Goal: Check status: Check status

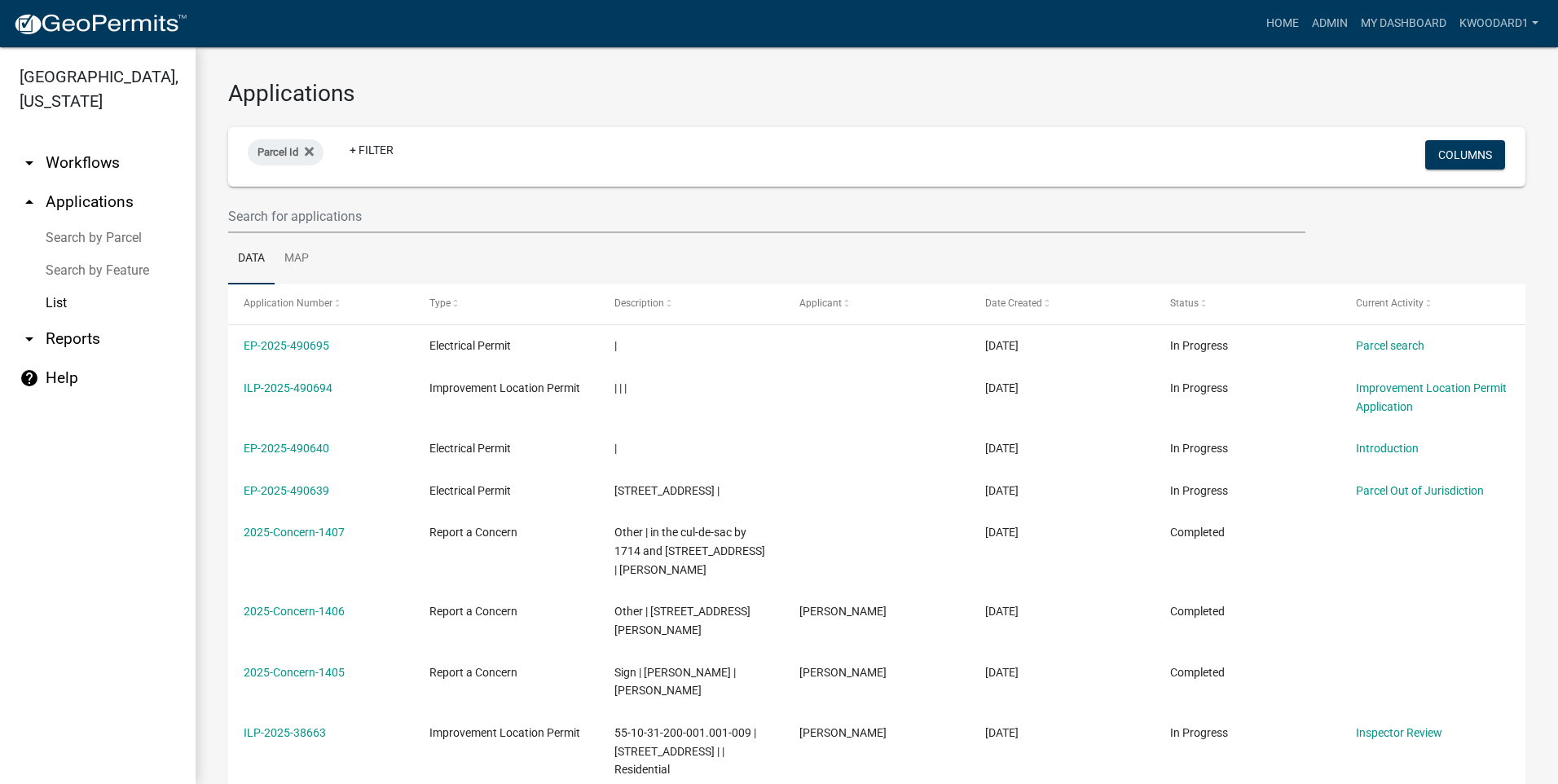
select select "3: 100"
click at [332, 228] on input "text" at bounding box center [766, 215] width 1077 height 33
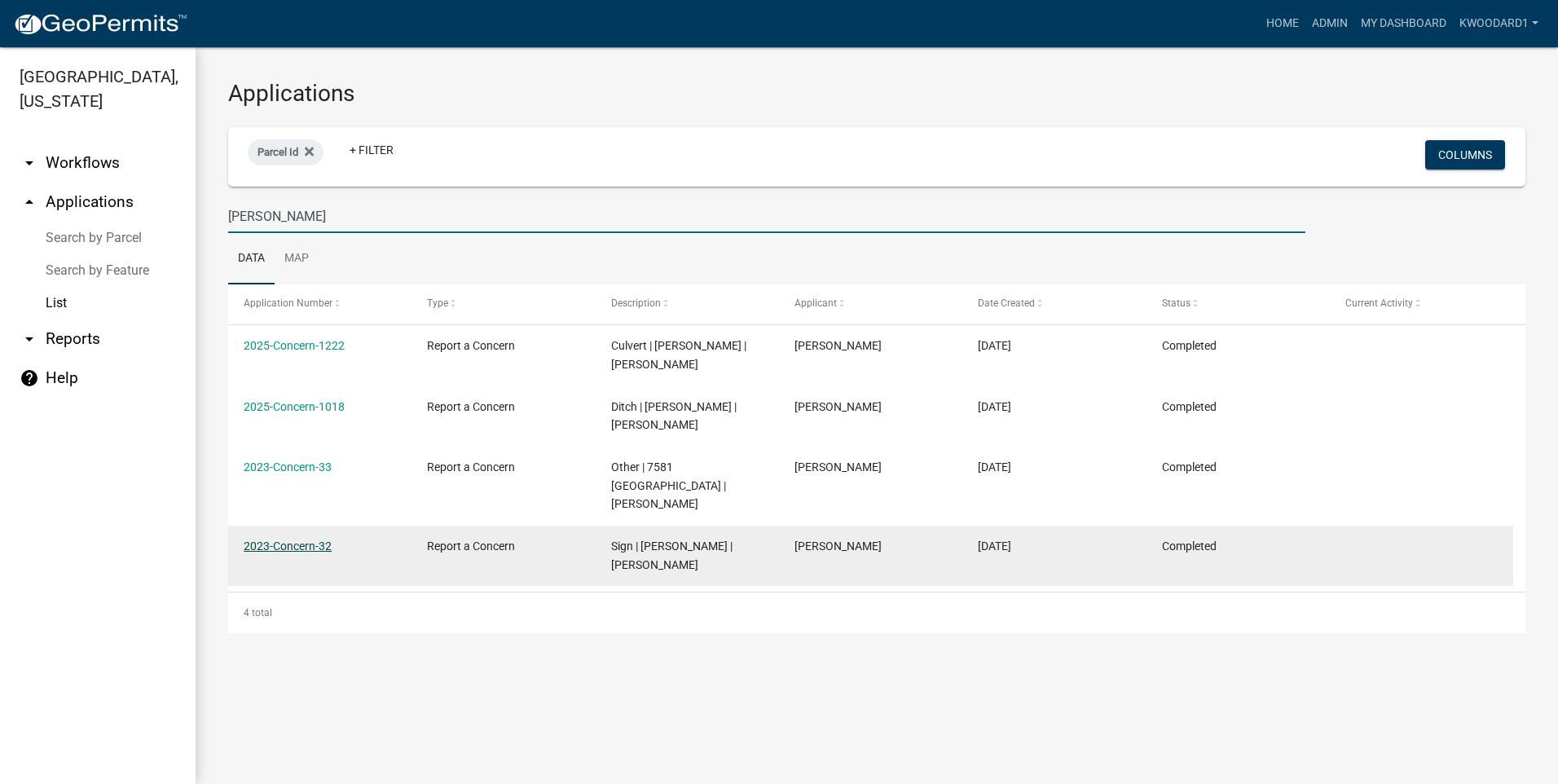
type input "[PERSON_NAME]"
click at [321, 540] on link "2023-Concern-32" at bounding box center [287, 546] width 88 height 13
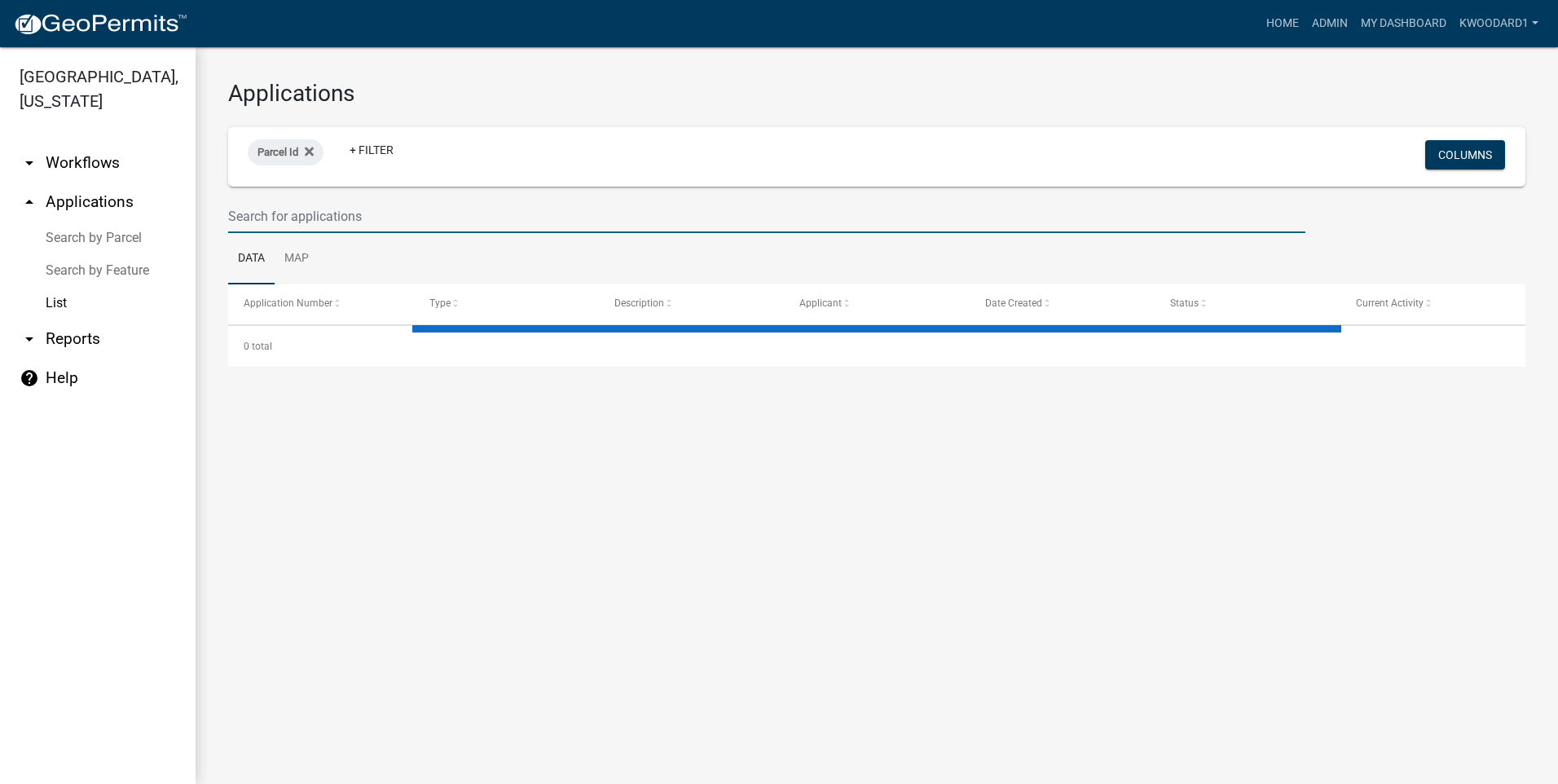
click at [330, 225] on input "text" at bounding box center [766, 215] width 1077 height 33
select select "3: 100"
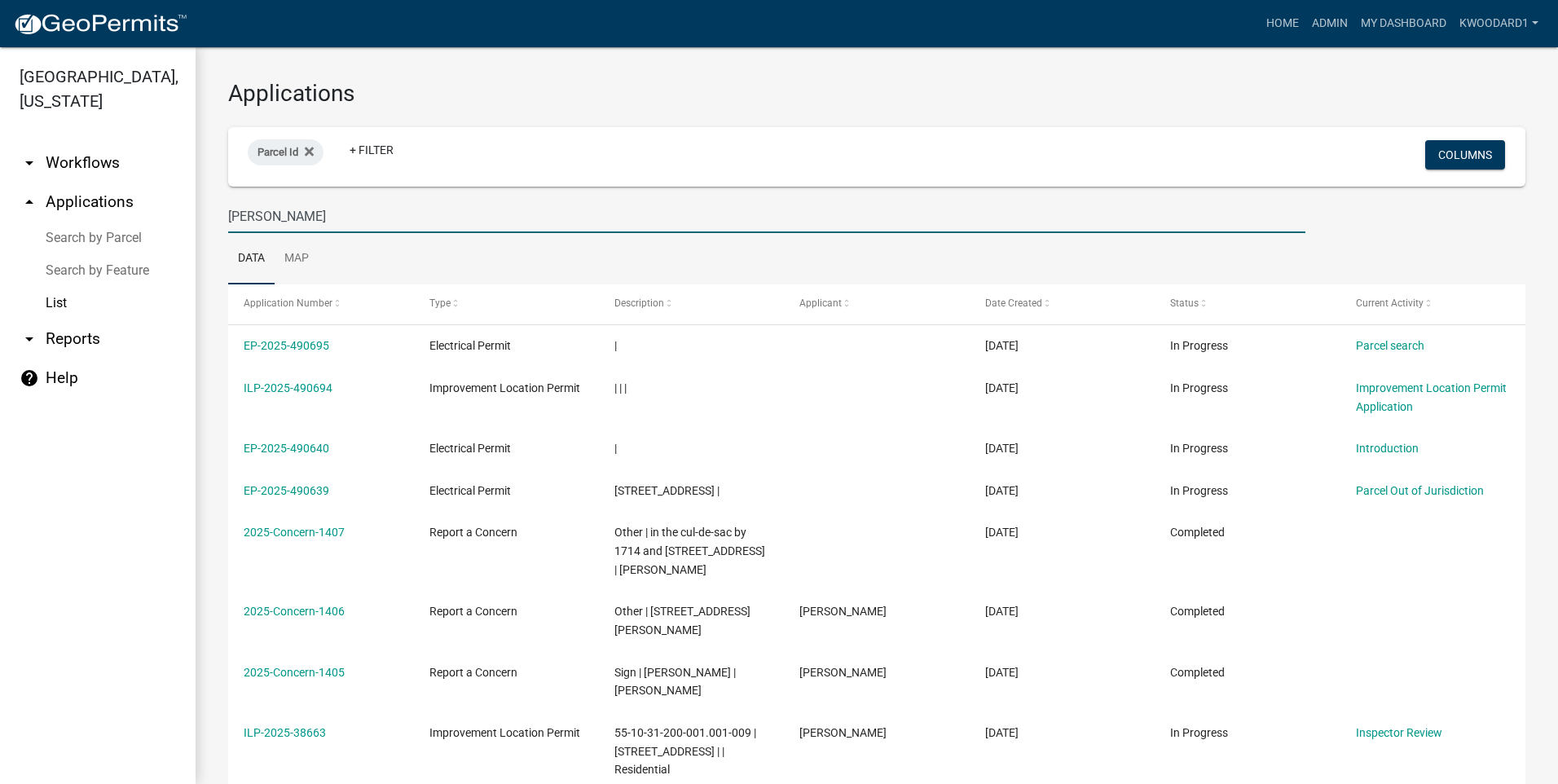
type input "[PERSON_NAME]"
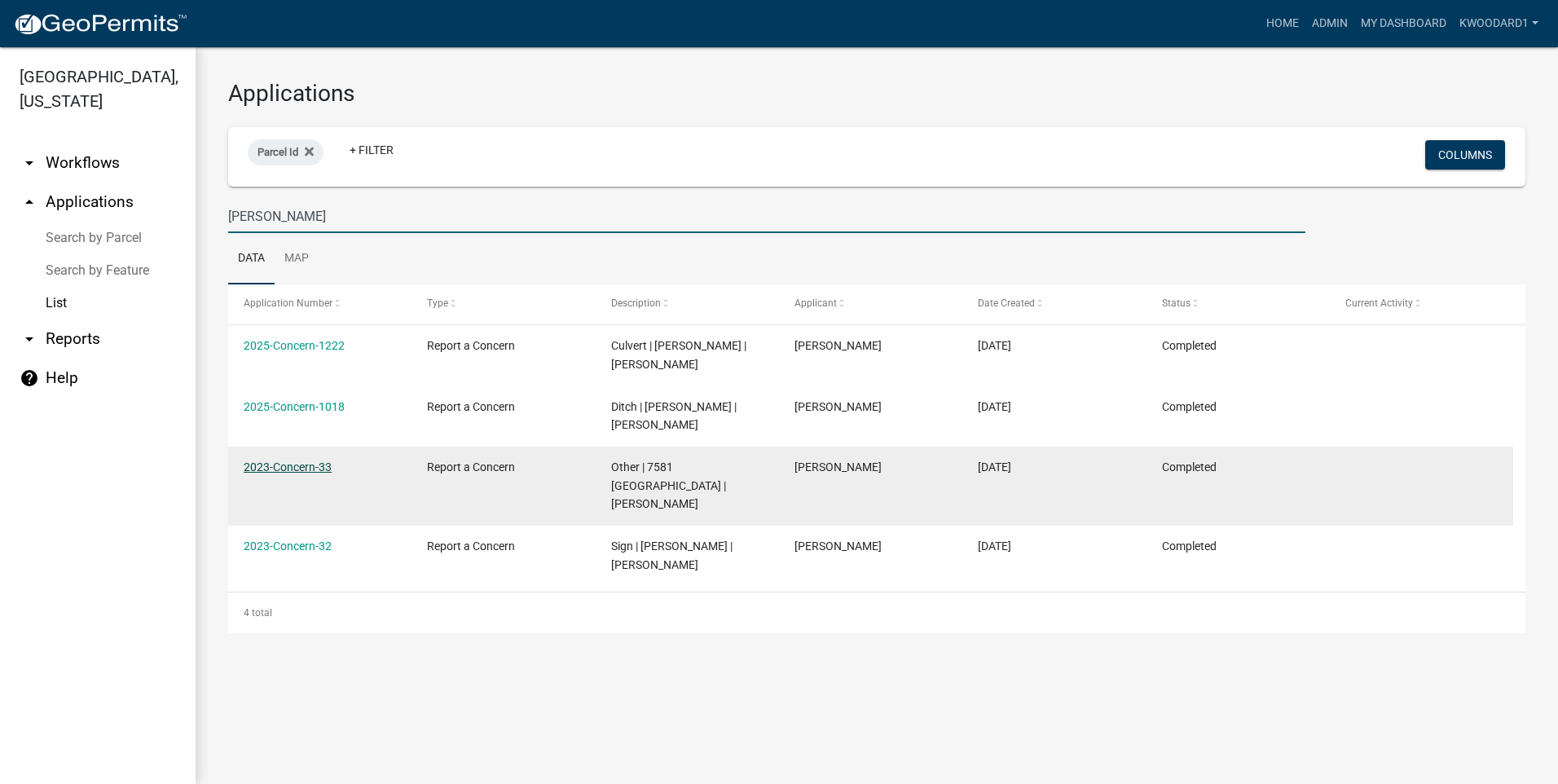
click at [308, 460] on link "2023-Concern-33" at bounding box center [287, 466] width 88 height 13
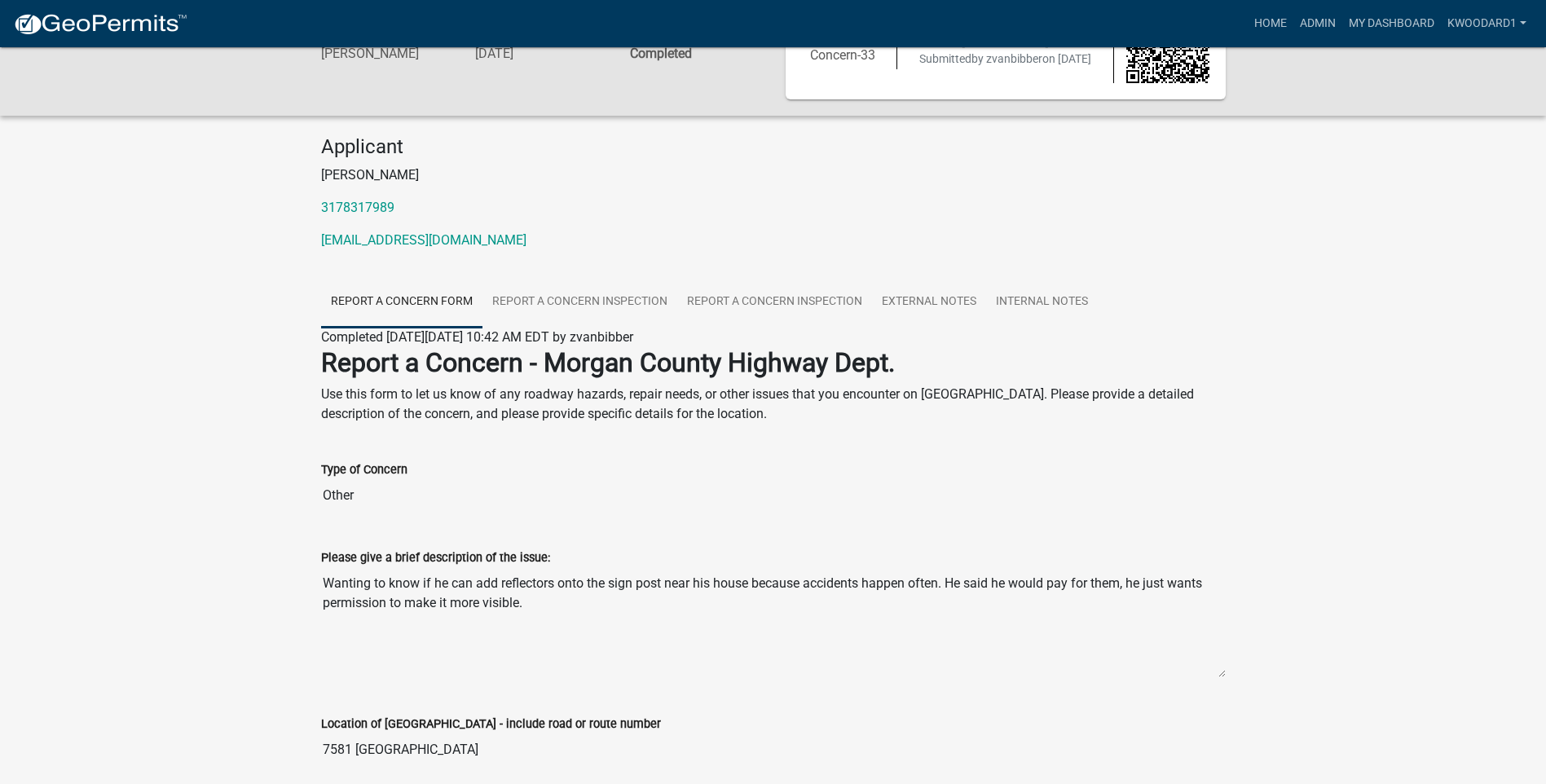
scroll to position [81, 0]
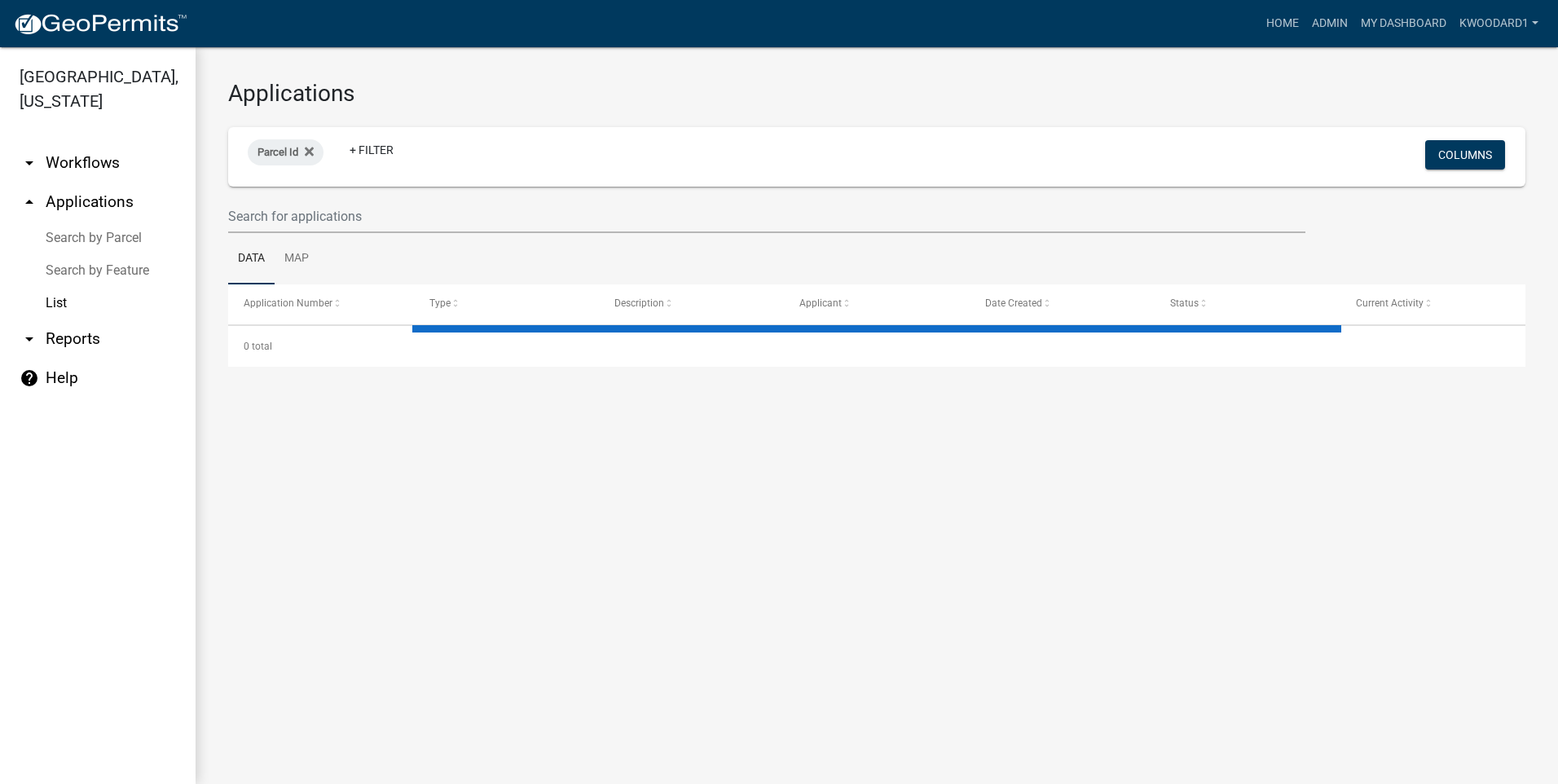
select select "3: 100"
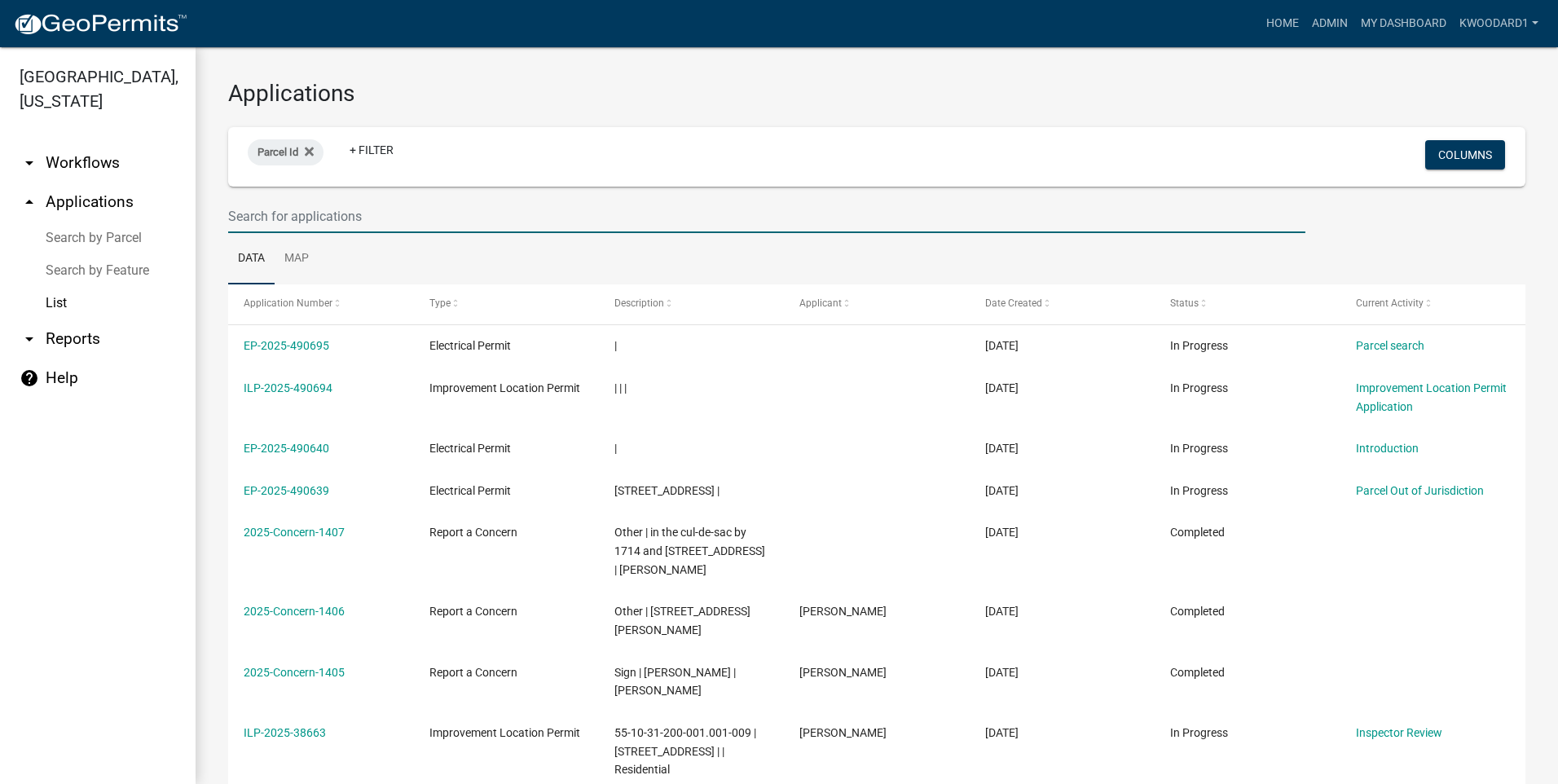
click at [283, 209] on input "text" at bounding box center [766, 215] width 1077 height 33
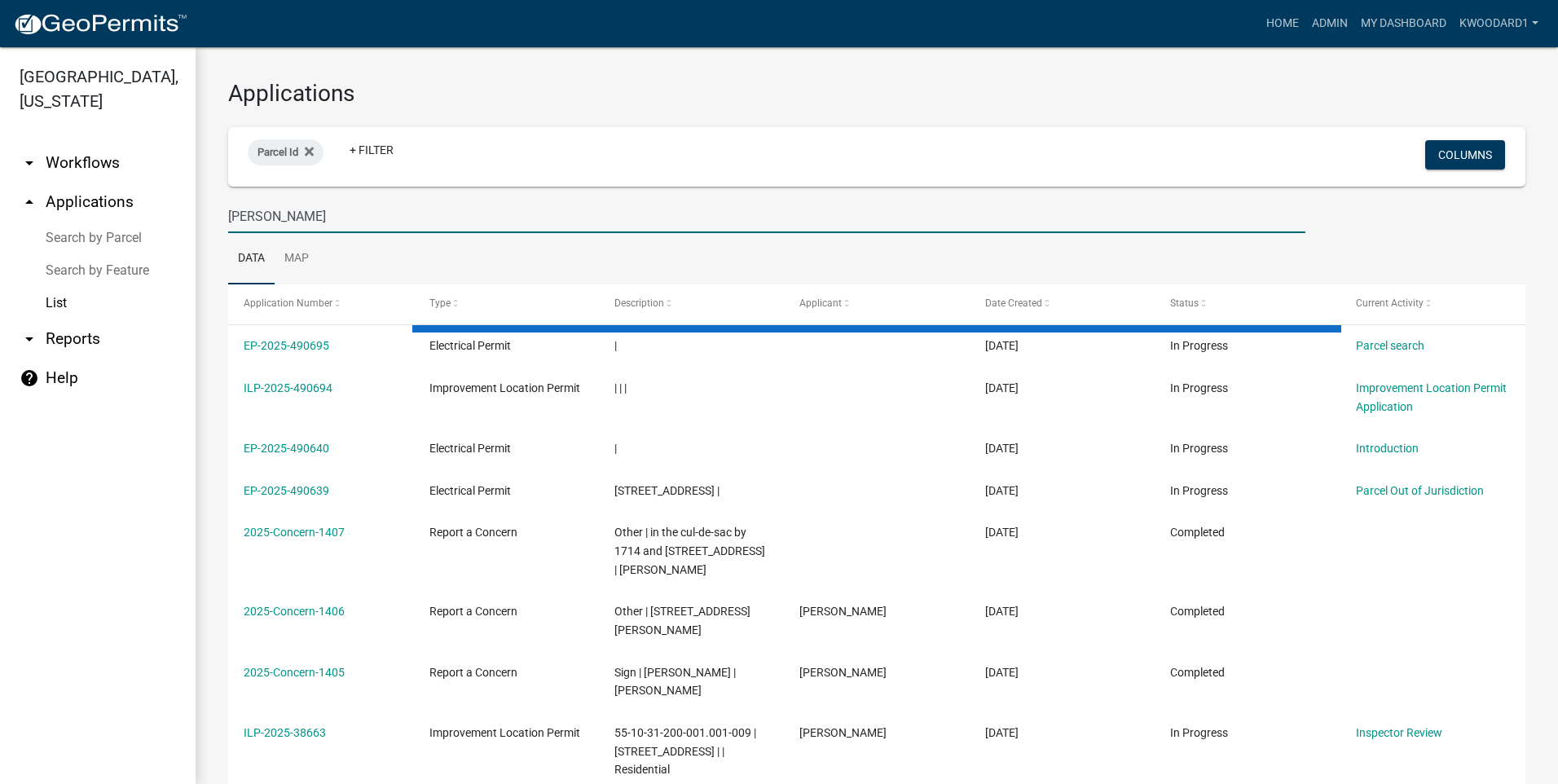
type input "[PERSON_NAME]"
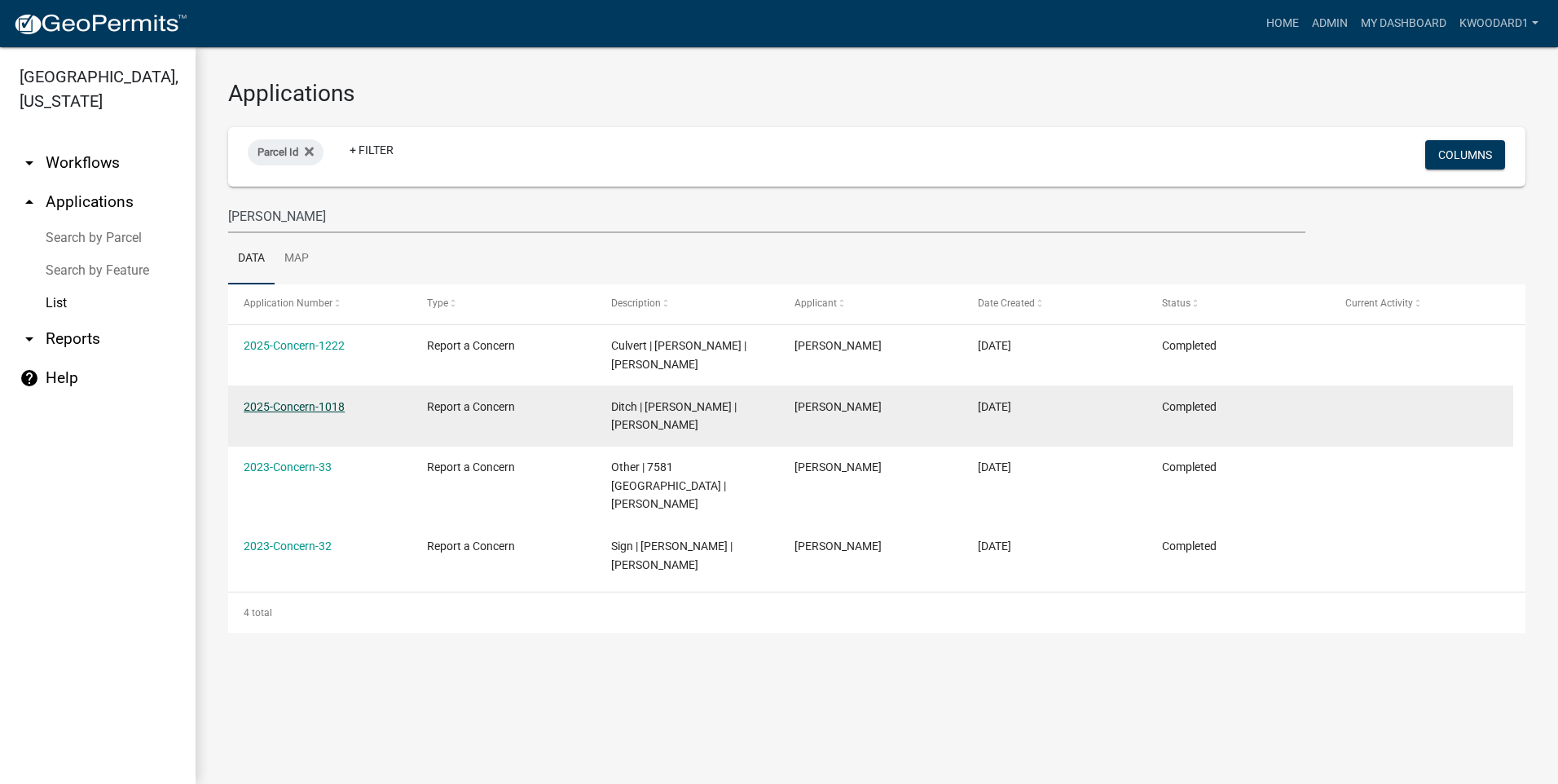
click at [295, 400] on link "2025-Concern-1018" at bounding box center [294, 406] width 101 height 13
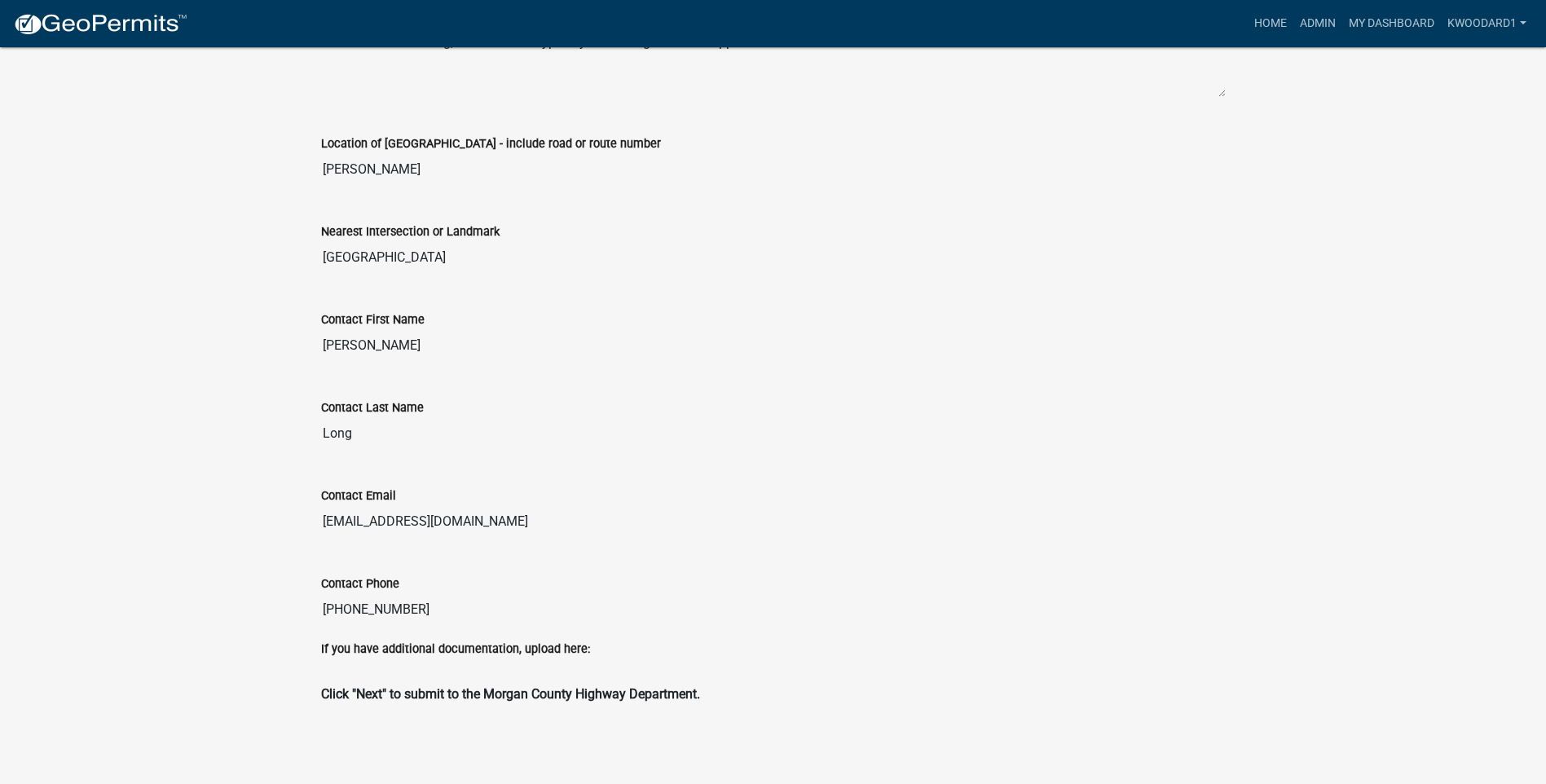
scroll to position [662, 0]
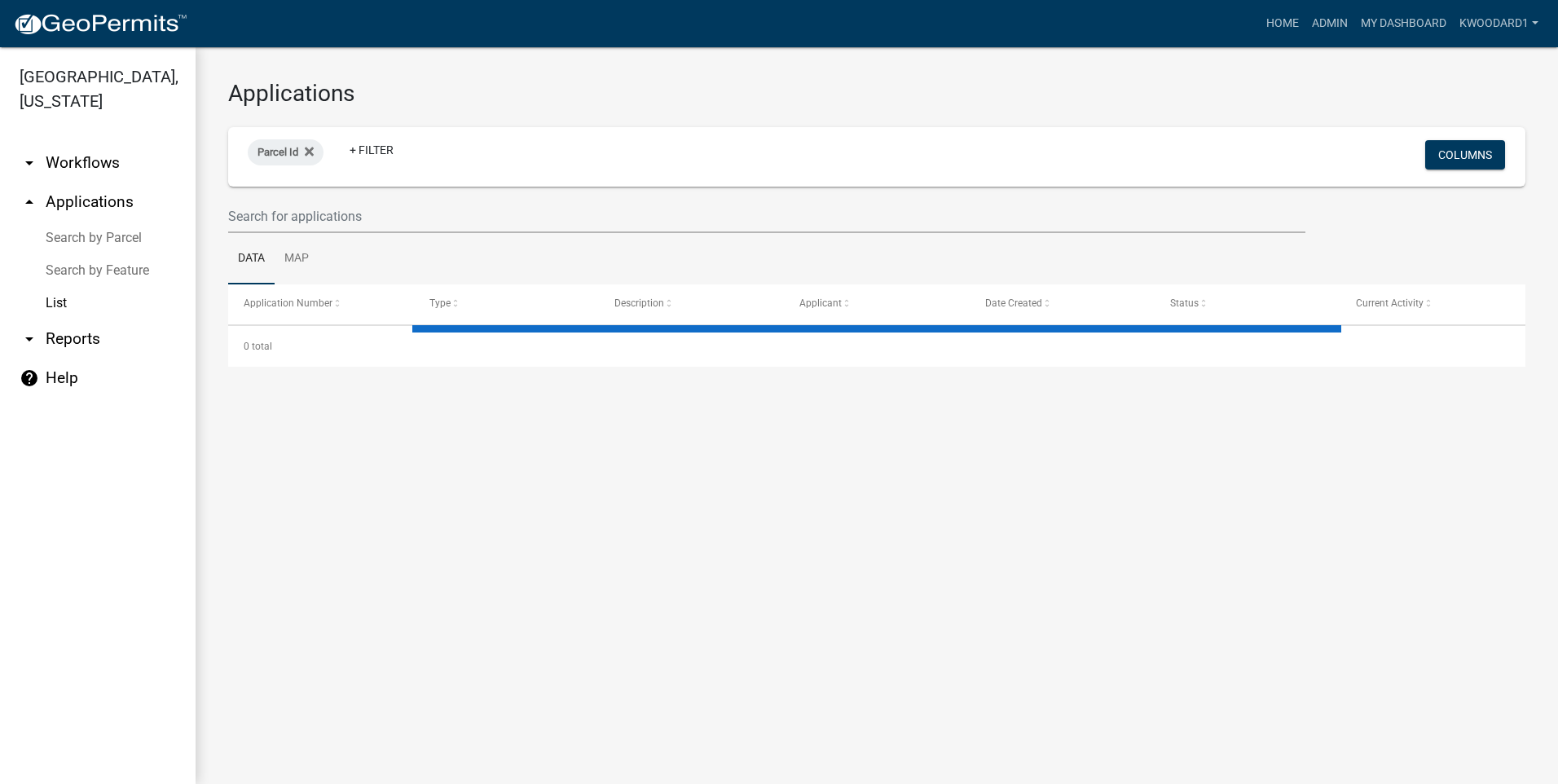
select select "3: 100"
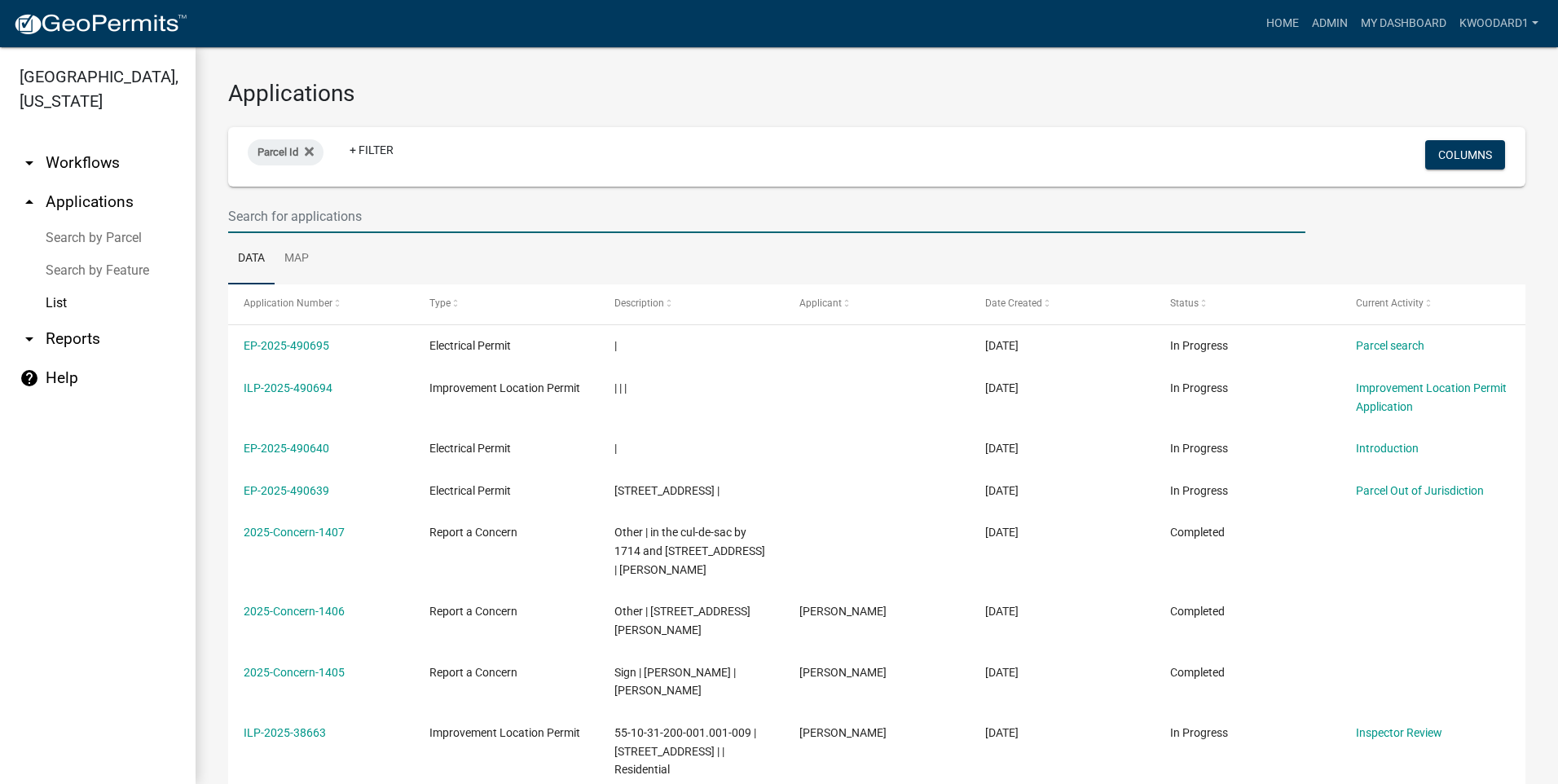
click at [300, 215] on input "text" at bounding box center [766, 215] width 1077 height 33
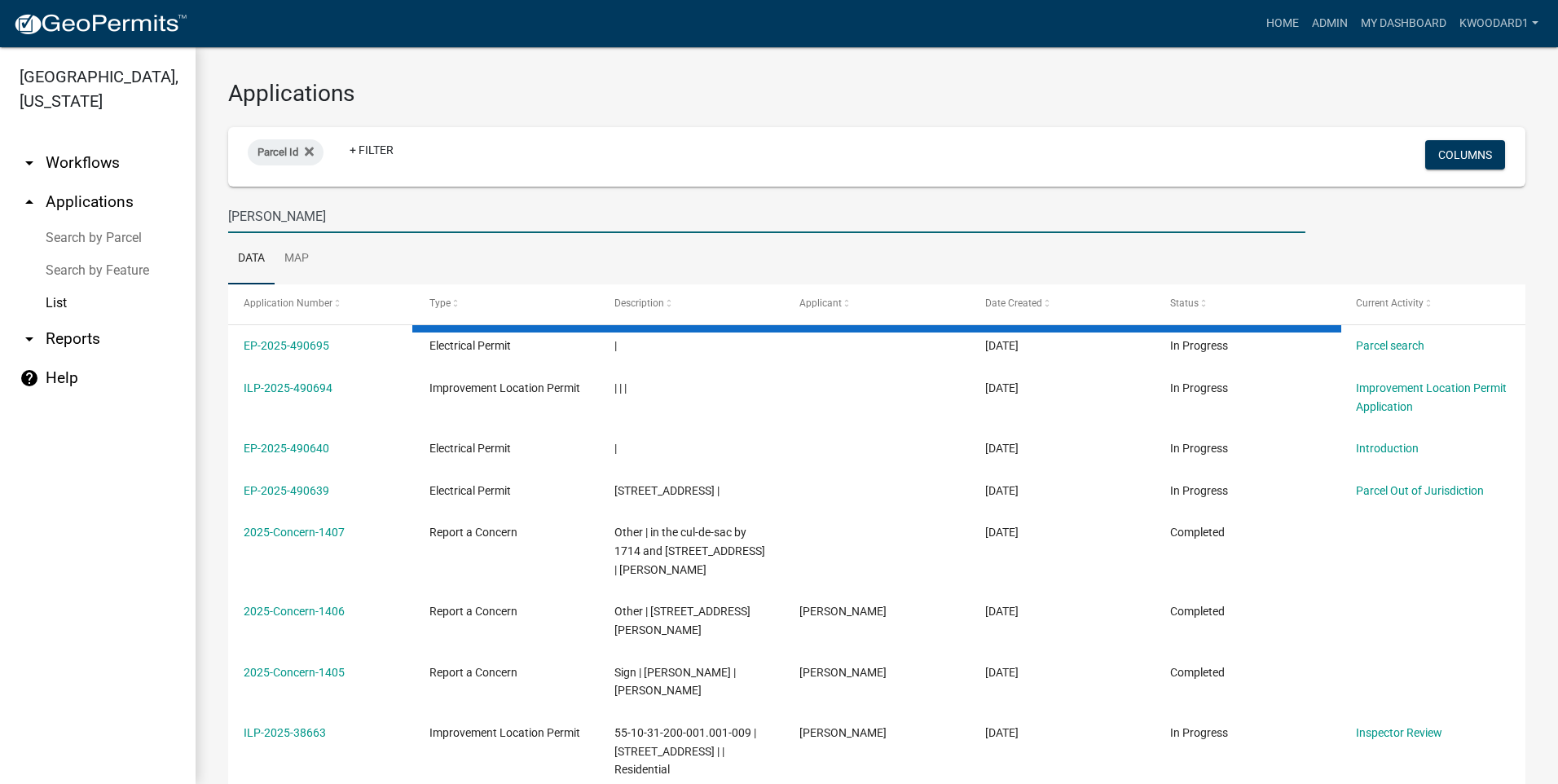
type input "[PERSON_NAME]"
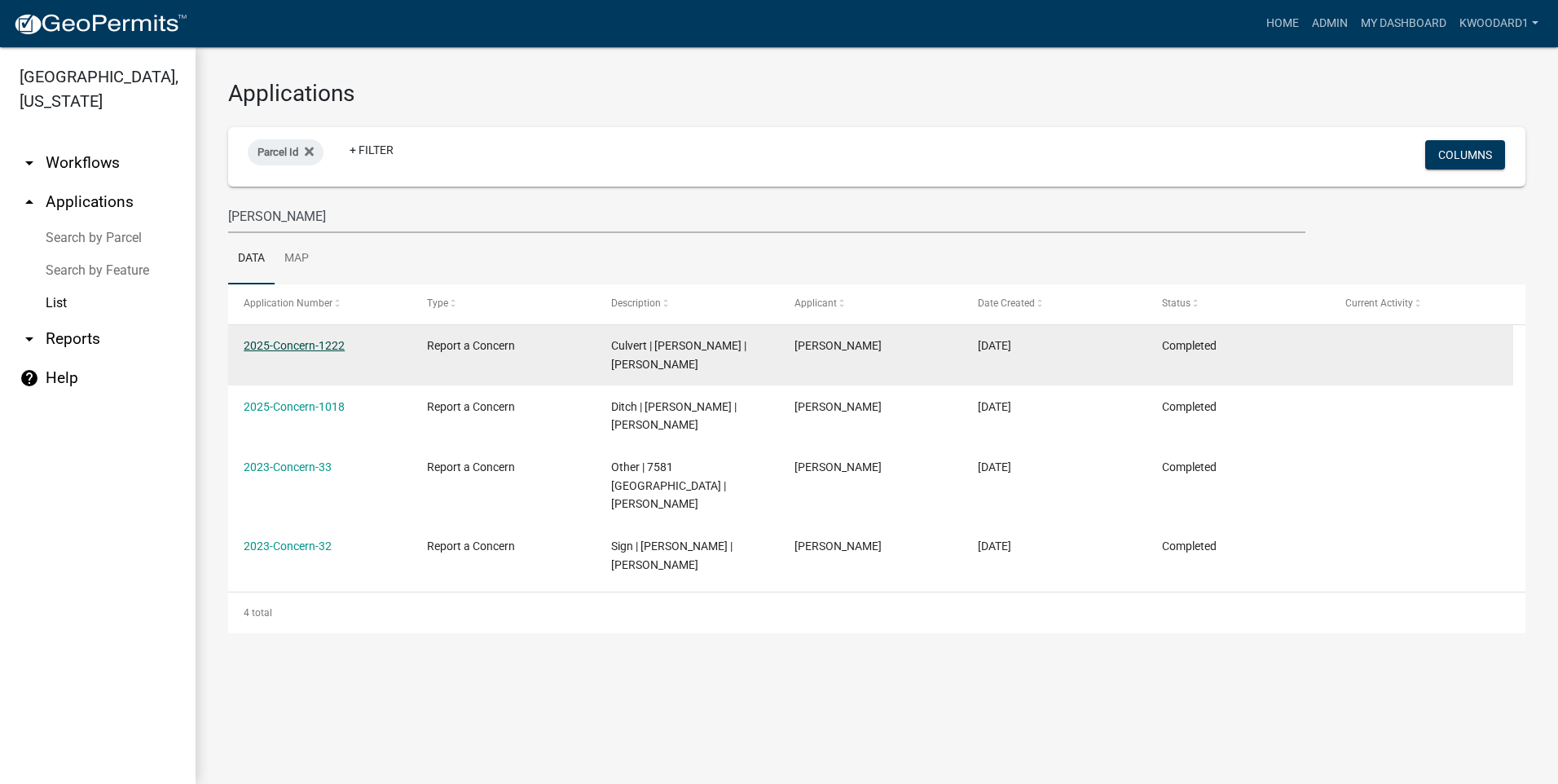
click at [310, 342] on link "2025-Concern-1222" at bounding box center [294, 345] width 101 height 13
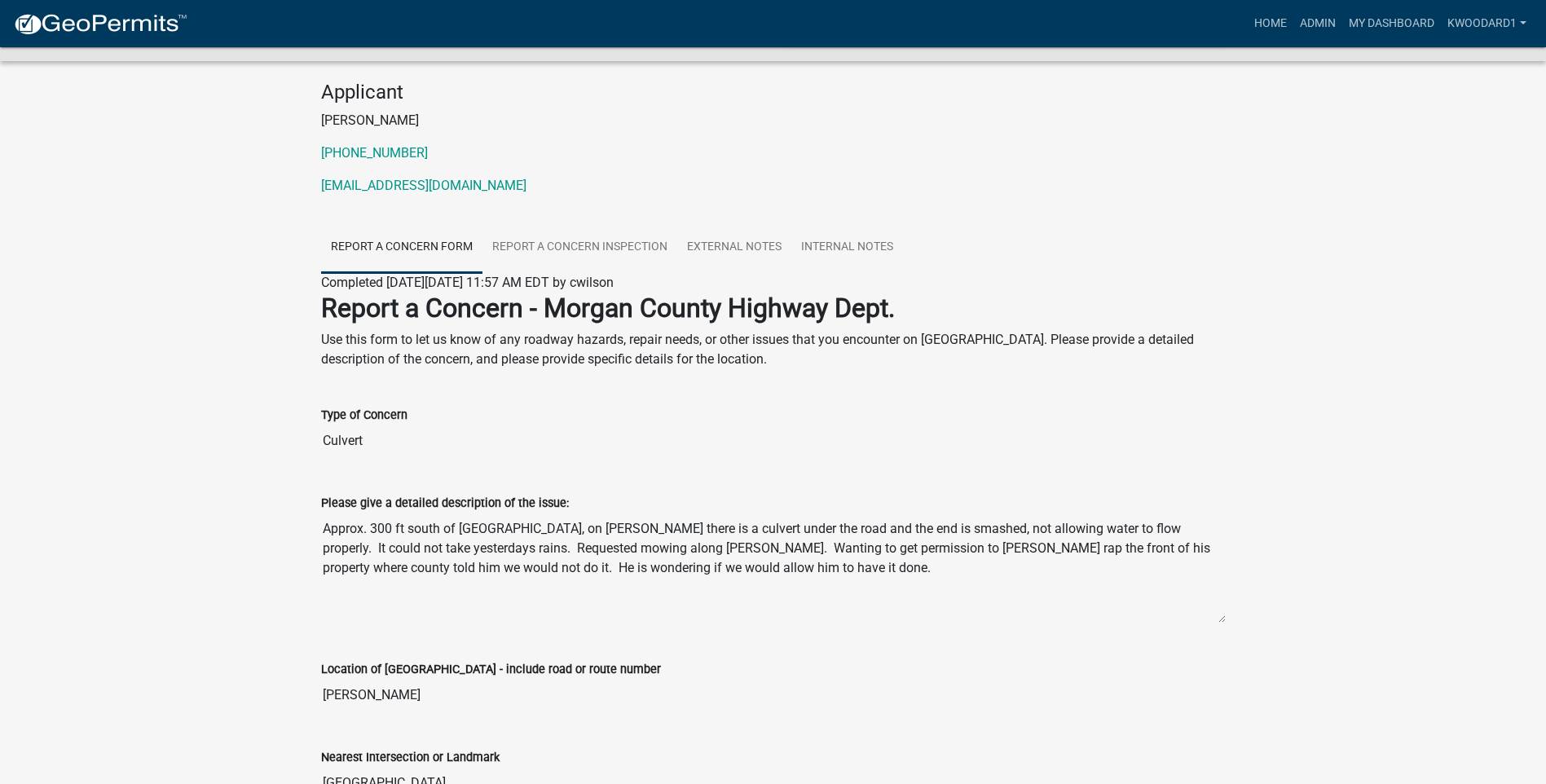
scroll to position [163, 0]
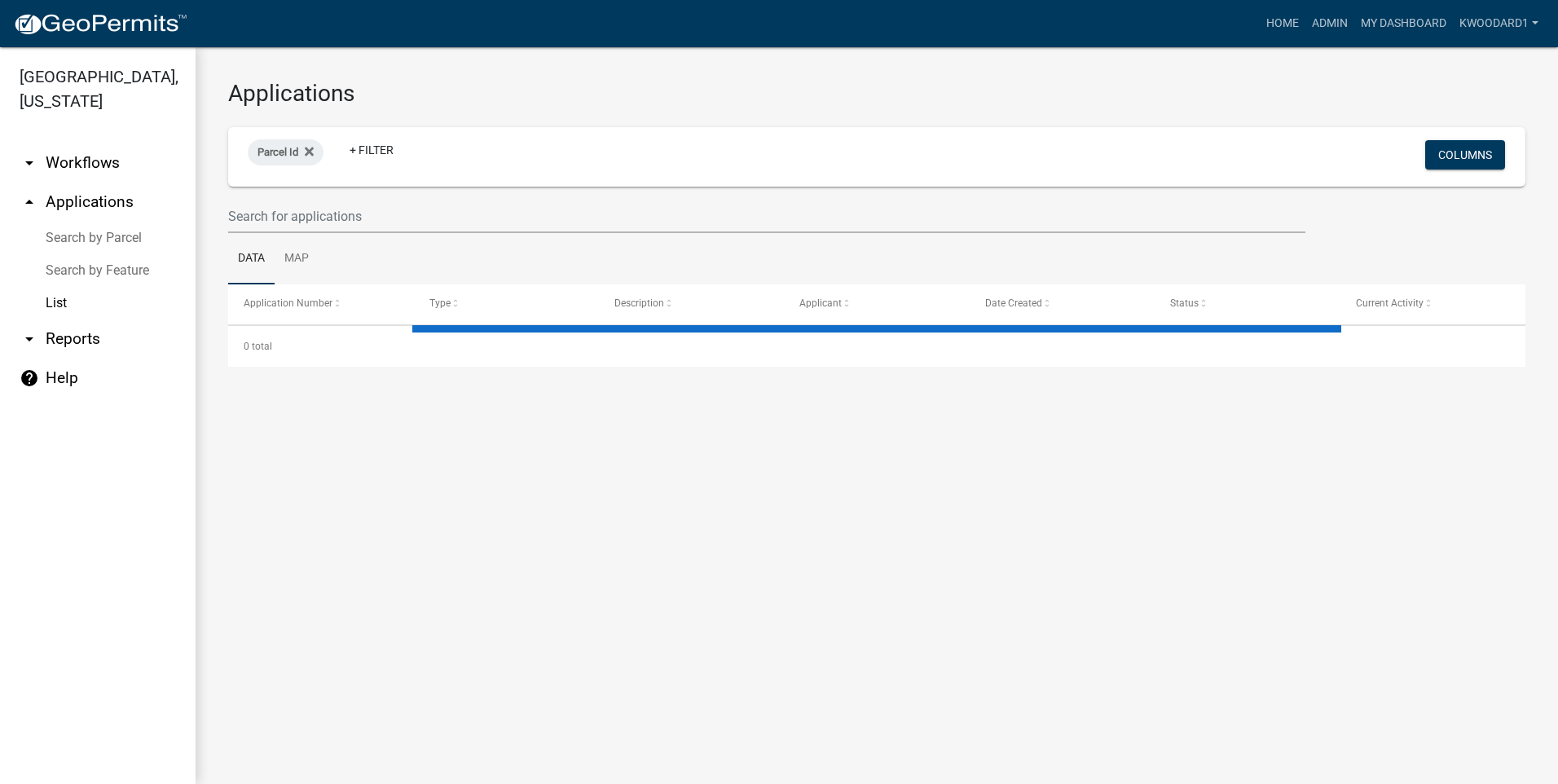
select select "3: 100"
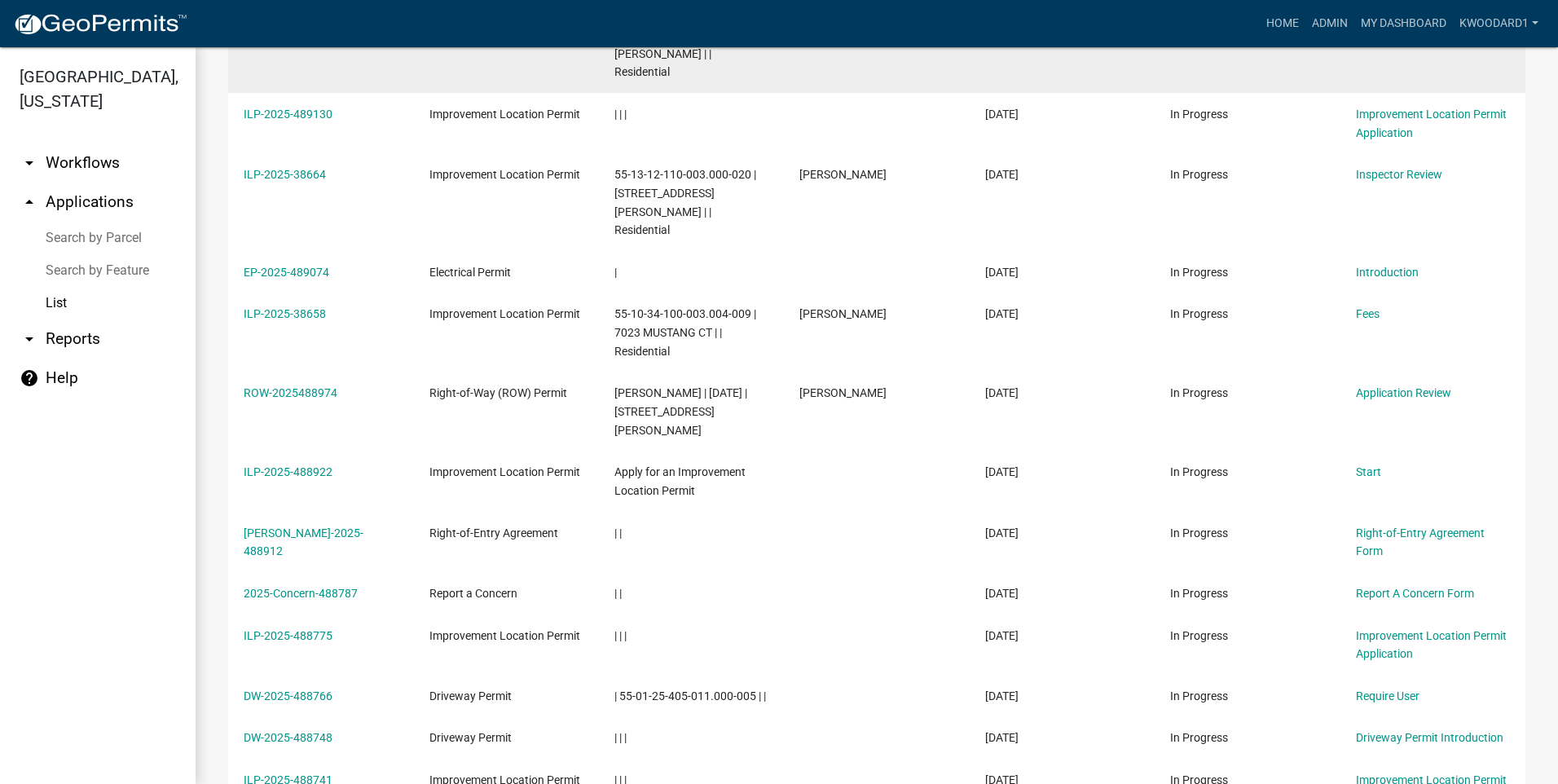
scroll to position [2851, 0]
